Goal: Transaction & Acquisition: Purchase product/service

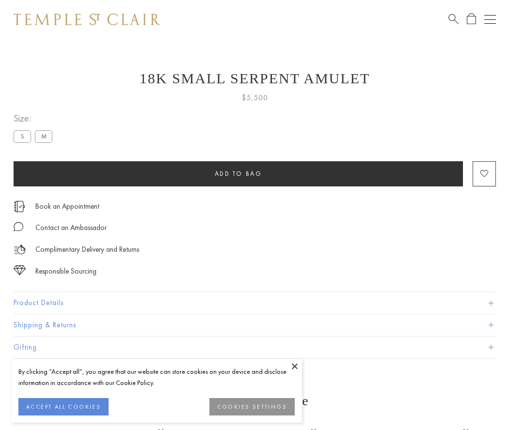
scroll to position [39, 0]
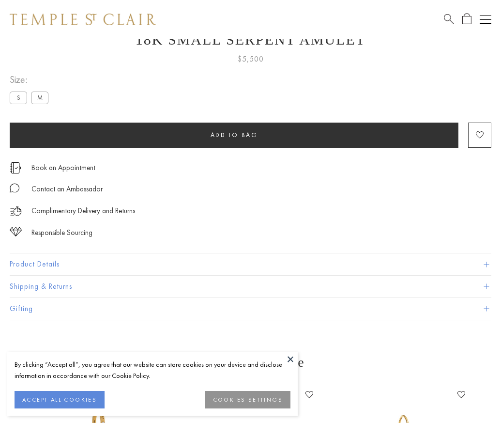
click at [234, 135] on span "Add to bag" at bounding box center [234, 135] width 47 height 8
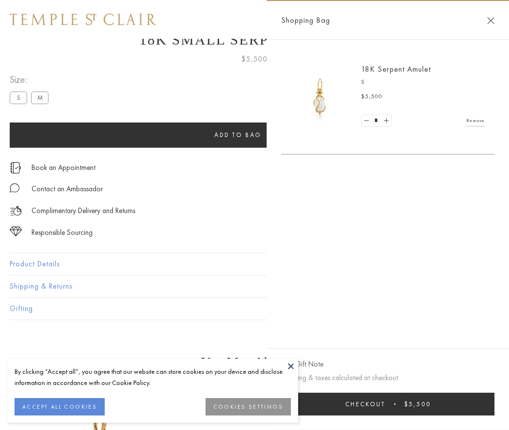
click at [387, 404] on button "Checkout $5,500" at bounding box center [387, 404] width 213 height 23
